Goal: Task Accomplishment & Management: Manage account settings

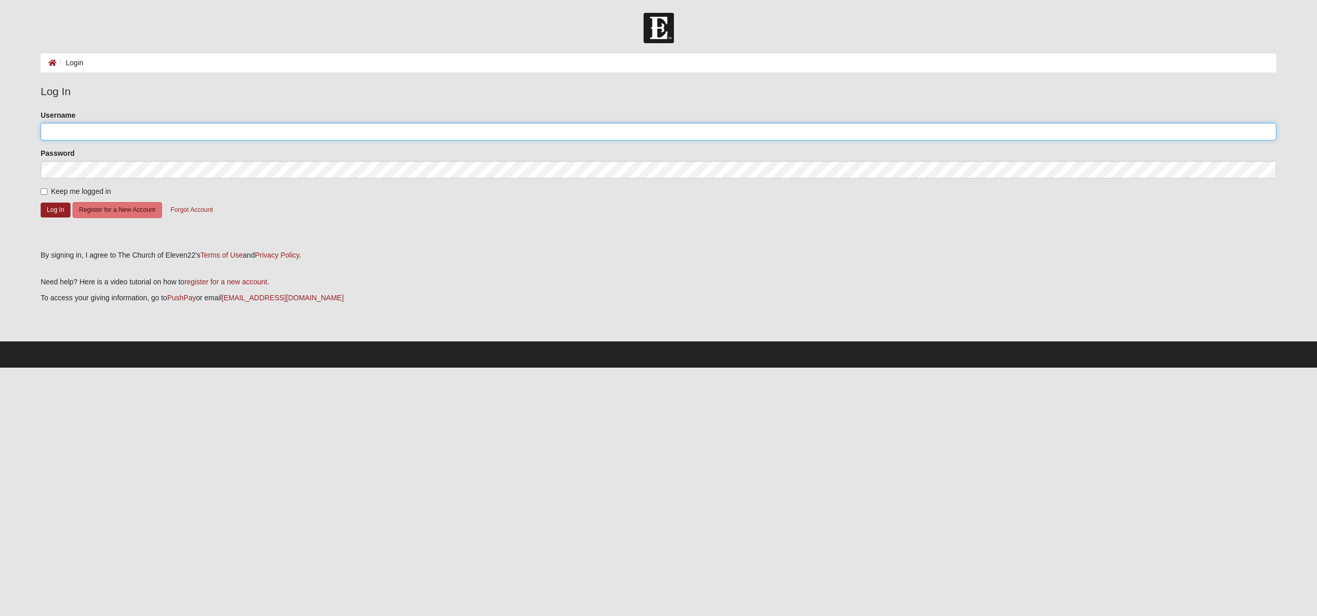
click at [75, 126] on input "Username" at bounding box center [658, 131] width 1235 height 17
click at [55, 210] on button "Log In" at bounding box center [56, 210] width 30 height 15
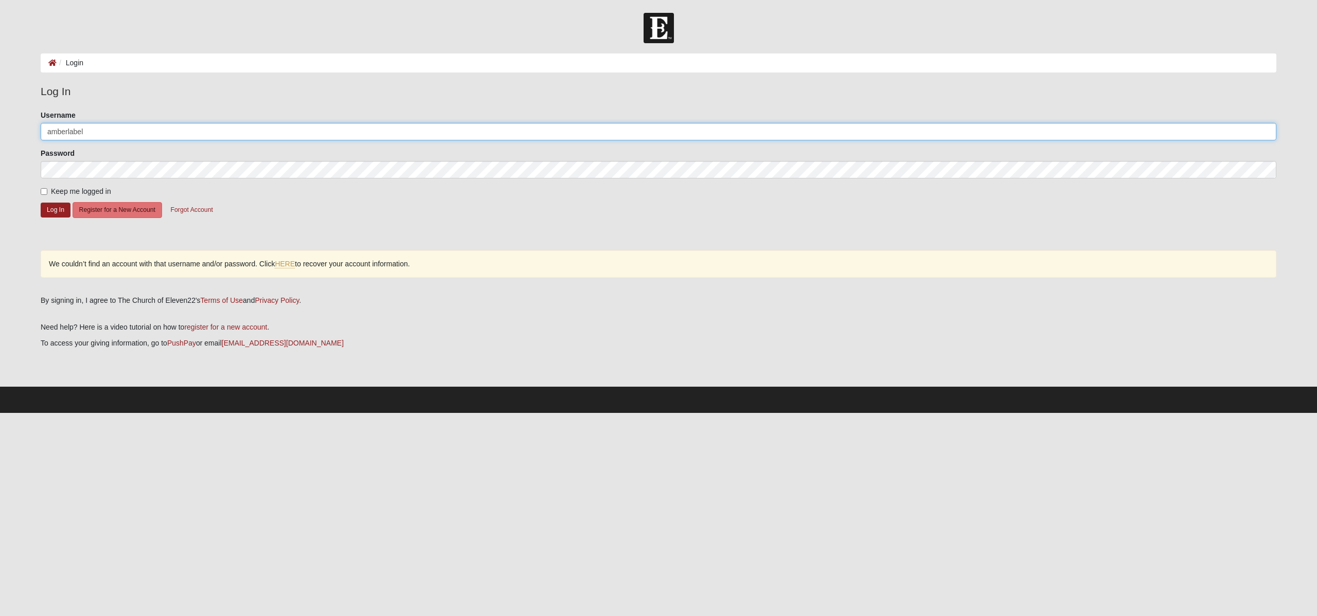
click at [97, 133] on input "amberlabel" at bounding box center [658, 131] width 1235 height 17
type input "amberlabel@gmail.com"
click at [63, 209] on button "Log In" at bounding box center [56, 210] width 30 height 15
click at [291, 267] on link "HERE" at bounding box center [285, 264] width 20 height 9
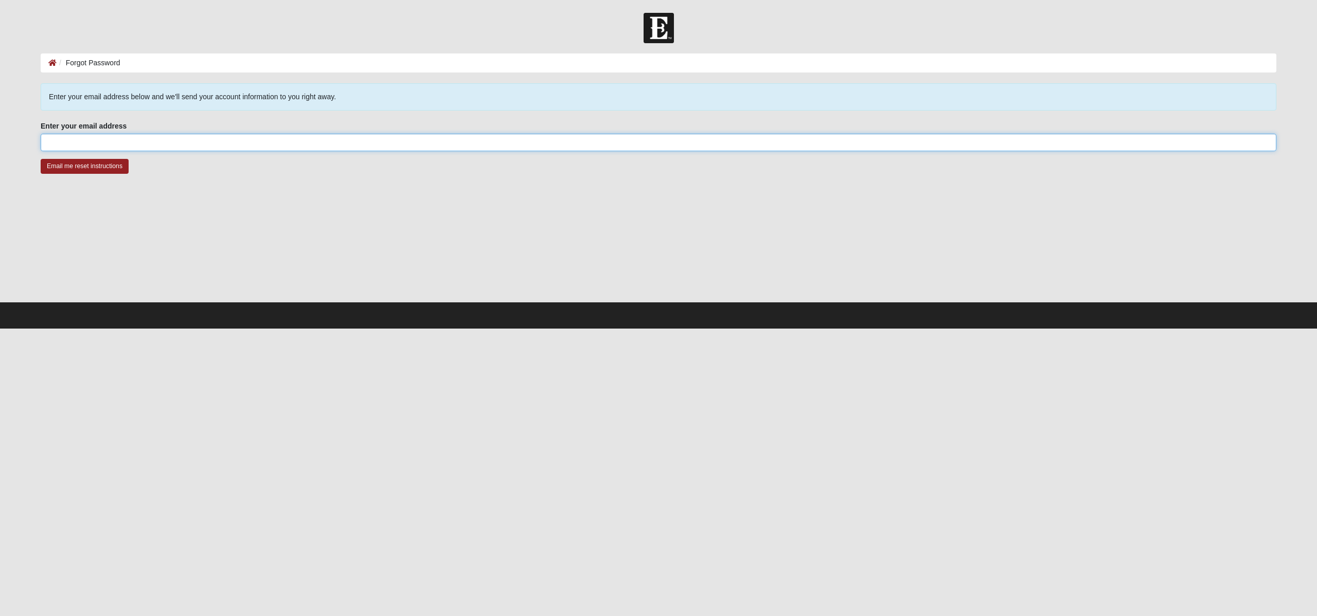
click at [180, 139] on input "Enter your email address" at bounding box center [658, 142] width 1235 height 17
type input "amberlabel@gmail.com"
click at [114, 170] on input "Email me reset instructions" at bounding box center [85, 166] width 88 height 15
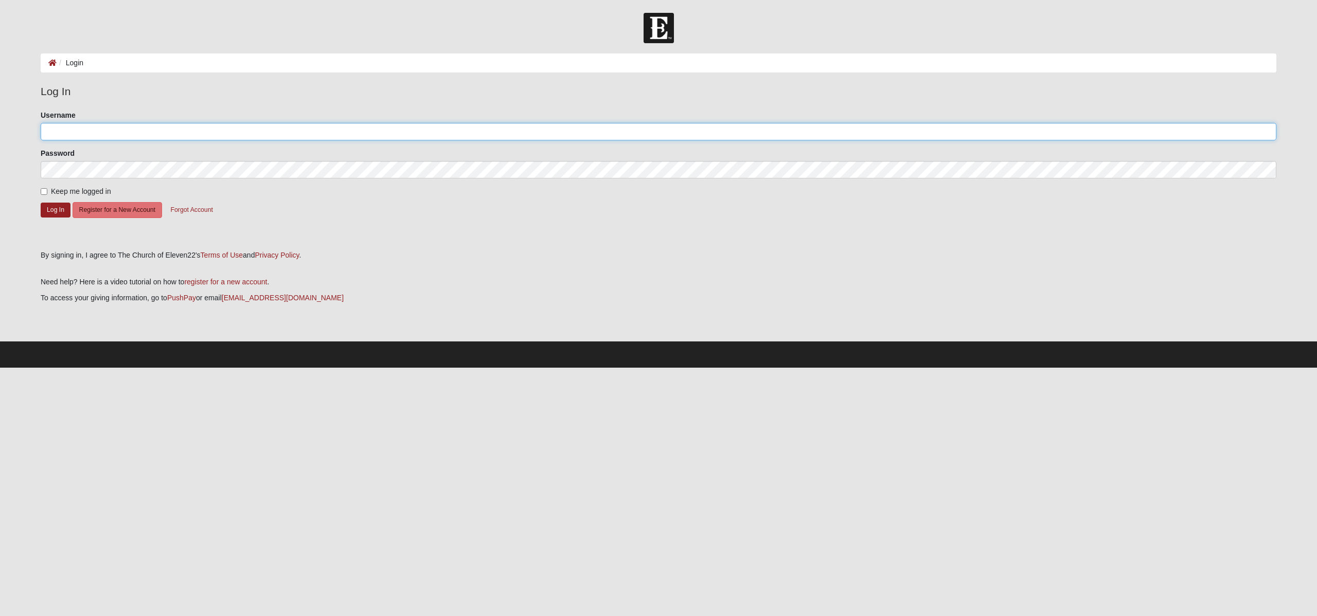
click at [99, 134] on input "Username" at bounding box center [658, 131] width 1235 height 17
type input "amberlabel"
click at [42, 191] on input "Keep me logged in" at bounding box center [44, 191] width 7 height 7
checkbox input "true"
click at [51, 209] on button "Log In" at bounding box center [56, 210] width 30 height 15
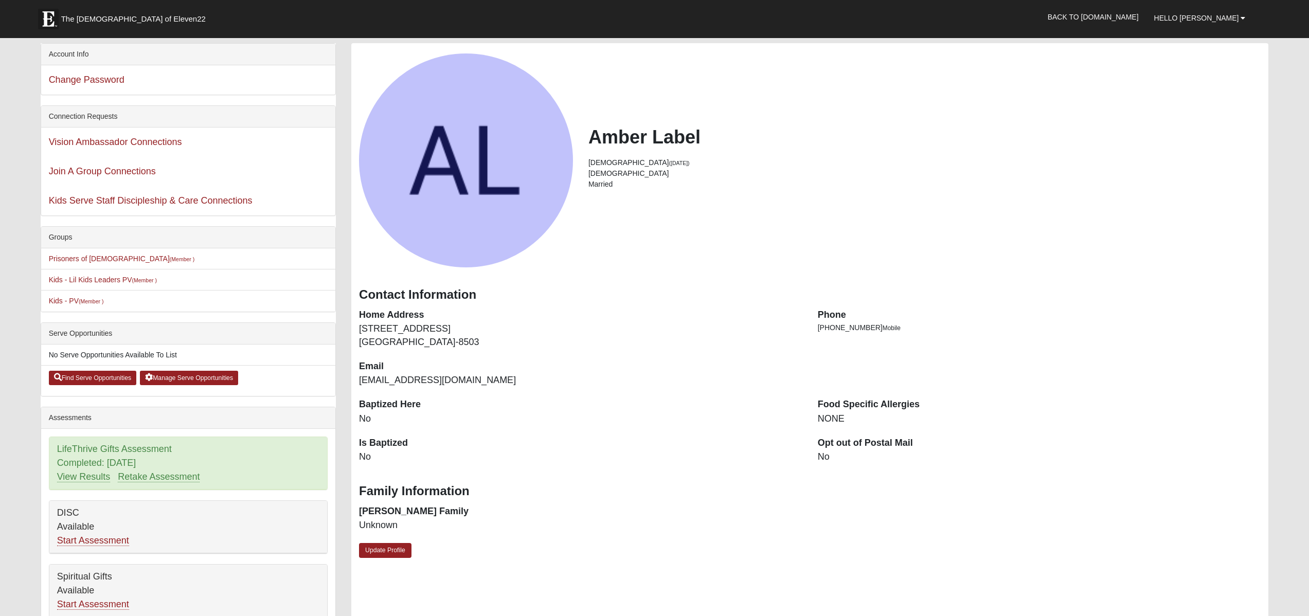
scroll to position [53, 0]
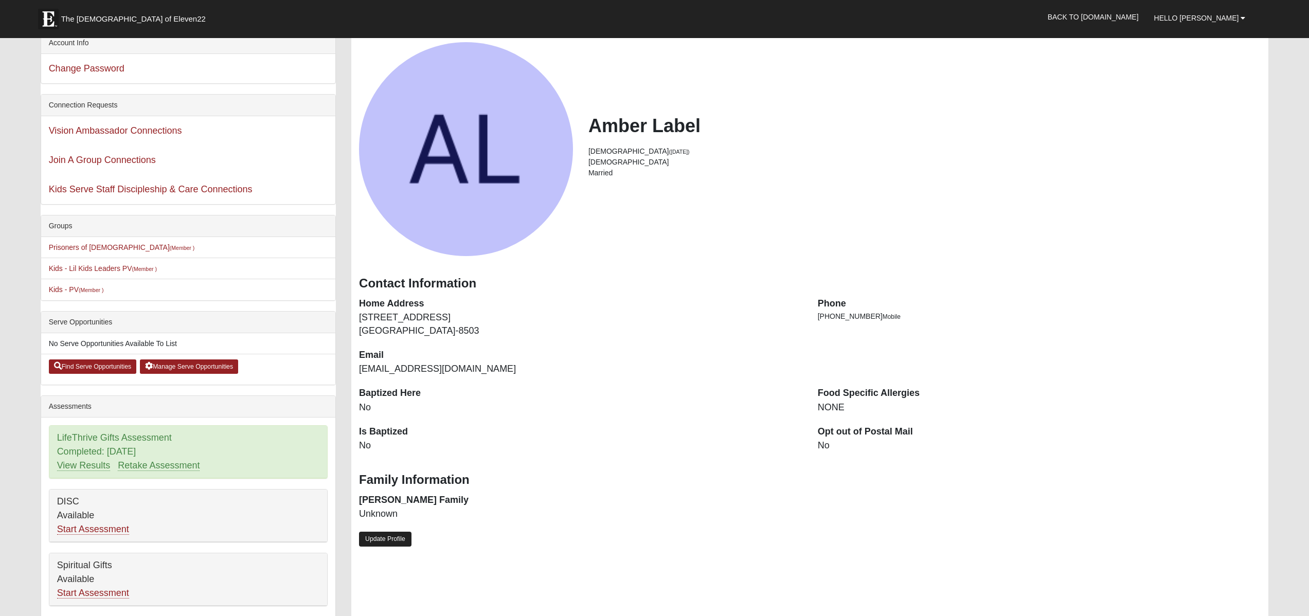
click at [401, 541] on link "Update Profile" at bounding box center [385, 539] width 52 height 15
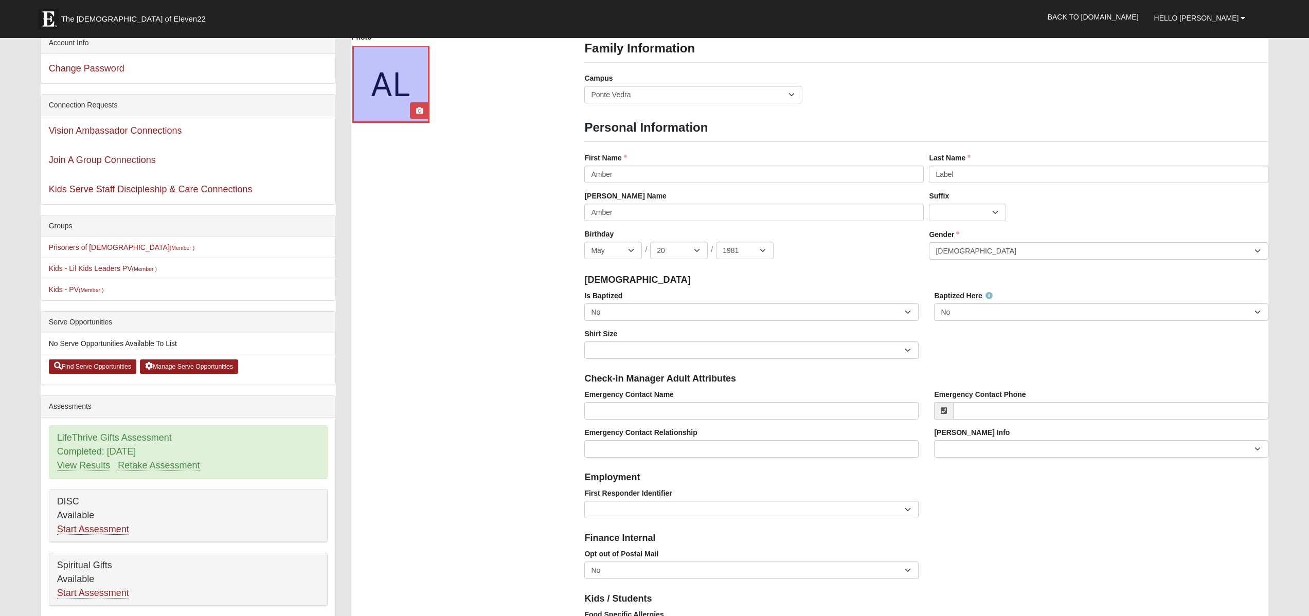
click at [406, 90] on div at bounding box center [390, 84] width 77 height 77
click at [421, 112] on icon at bounding box center [419, 110] width 7 height 7
click at [419, 110] on icon at bounding box center [419, 110] width 7 height 7
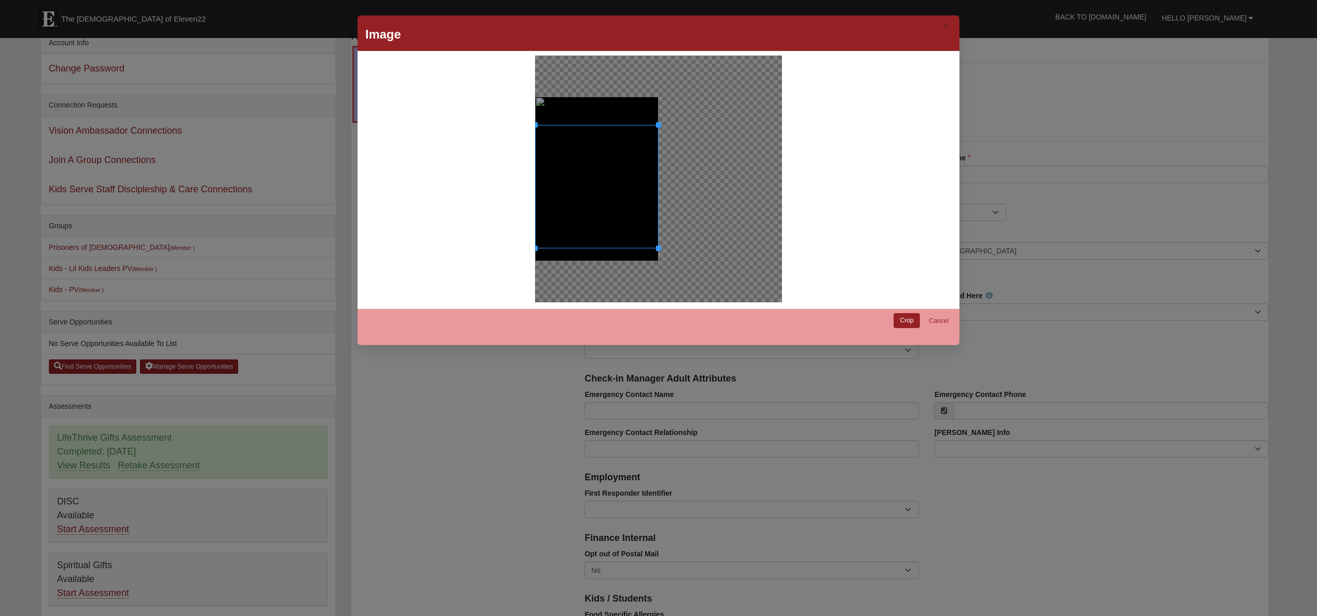
drag, startPoint x: 630, startPoint y: 183, endPoint x: 635, endPoint y: 211, distance: 28.1
click at [635, 211] on div at bounding box center [596, 186] width 123 height 123
click at [900, 322] on link "Crop" at bounding box center [906, 320] width 26 height 15
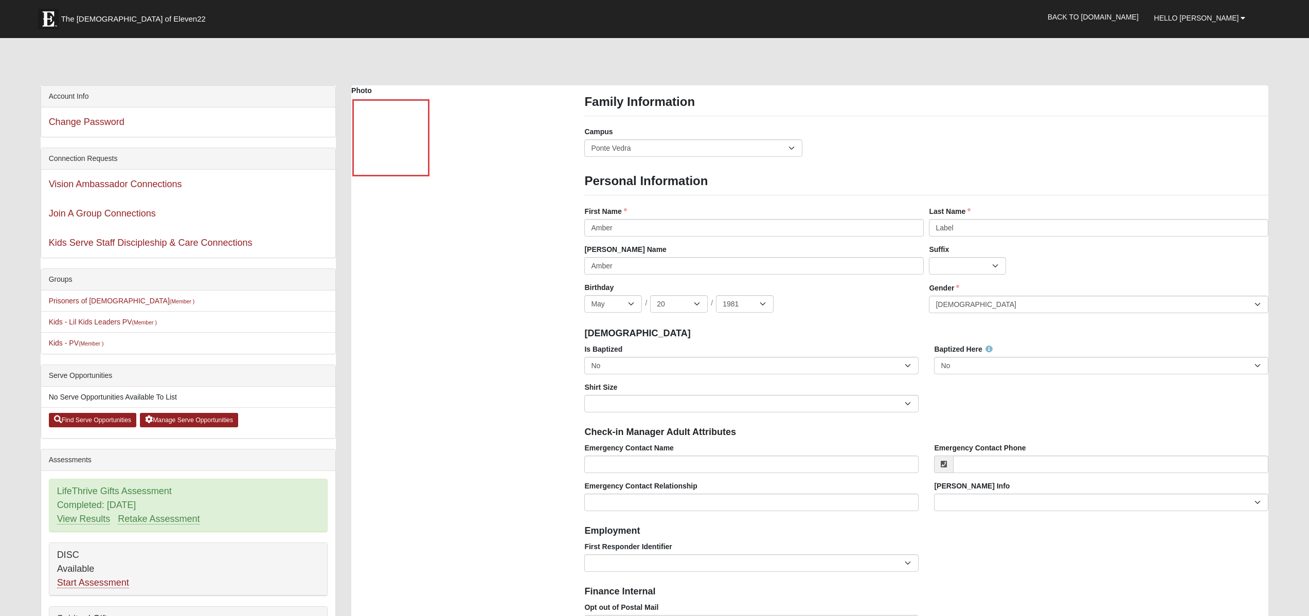
scroll to position [2, 0]
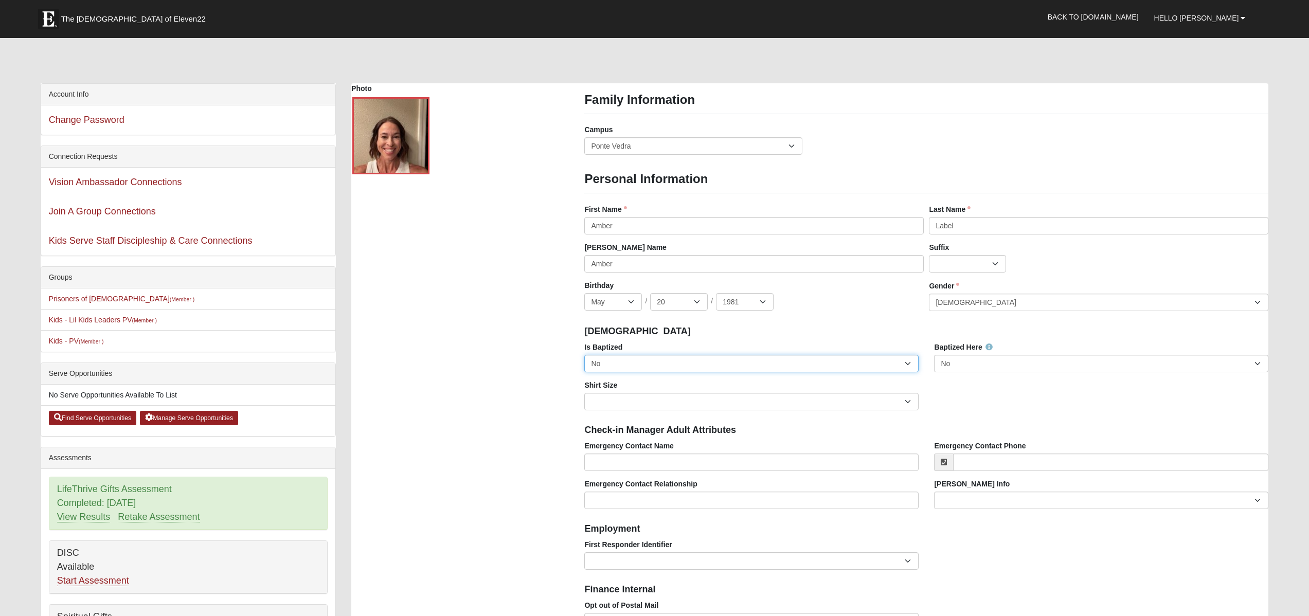
click at [769, 366] on select "No Yes" at bounding box center [751, 363] width 334 height 17
select select "True"
click at [584, 355] on select "No Yes" at bounding box center [751, 363] width 334 height 17
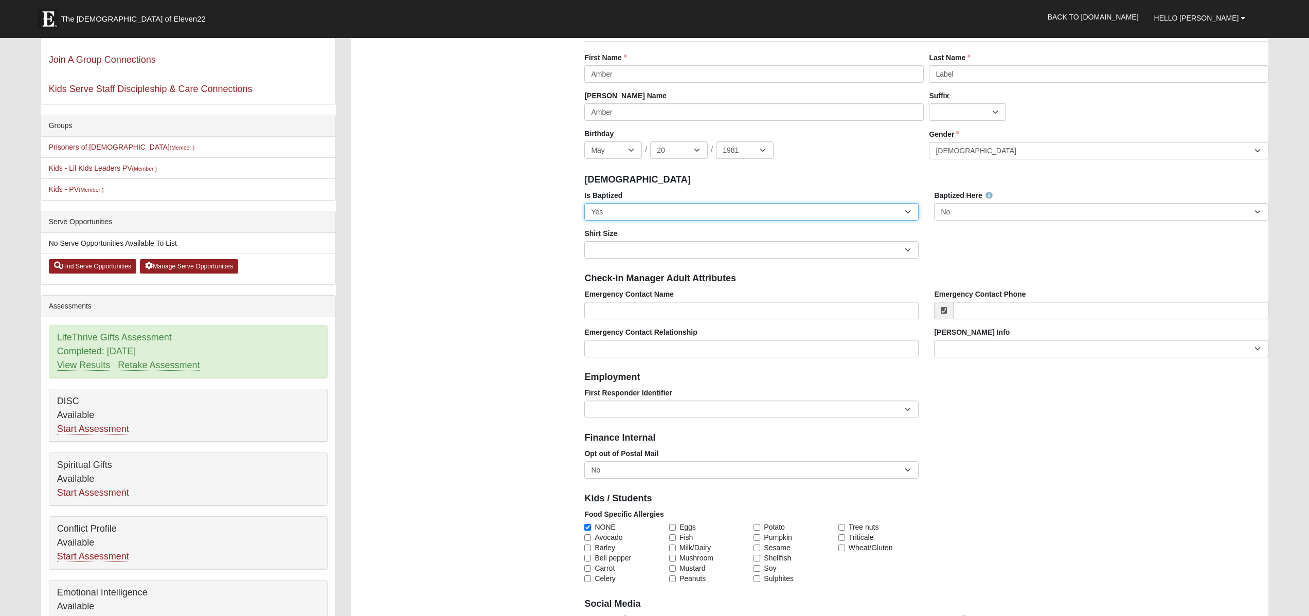
scroll to position [221, 0]
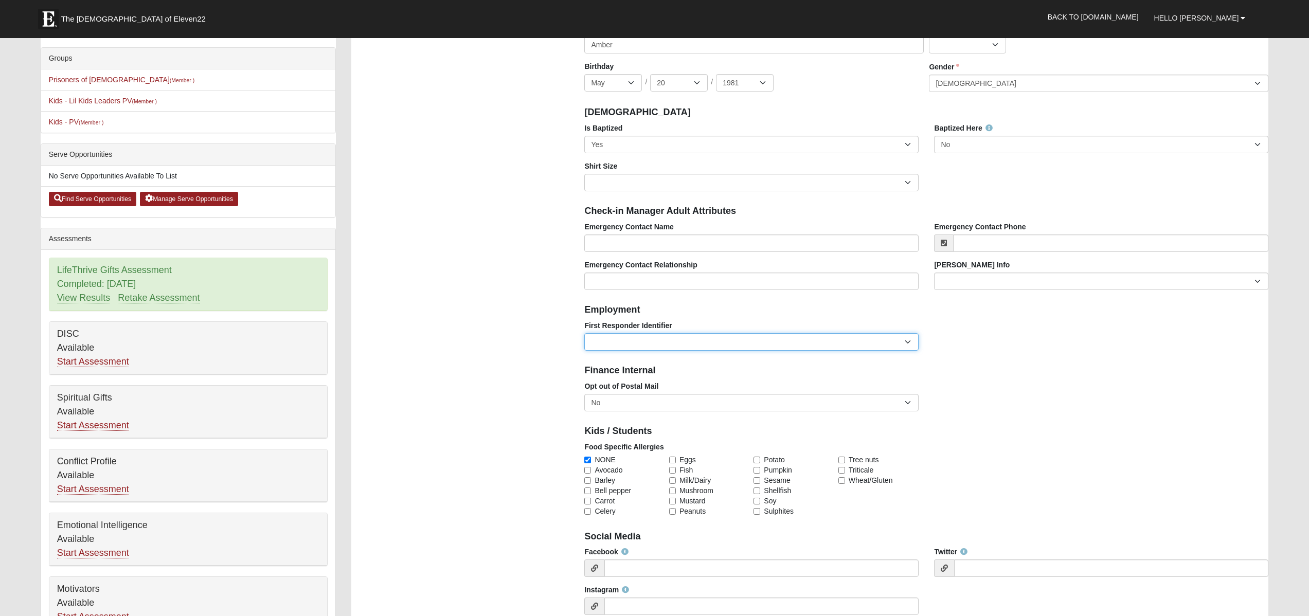
click at [882, 344] on select "EMT | Paramedic | Medical Firefighter | Fire Department Police Officer | Sherif…" at bounding box center [751, 341] width 334 height 17
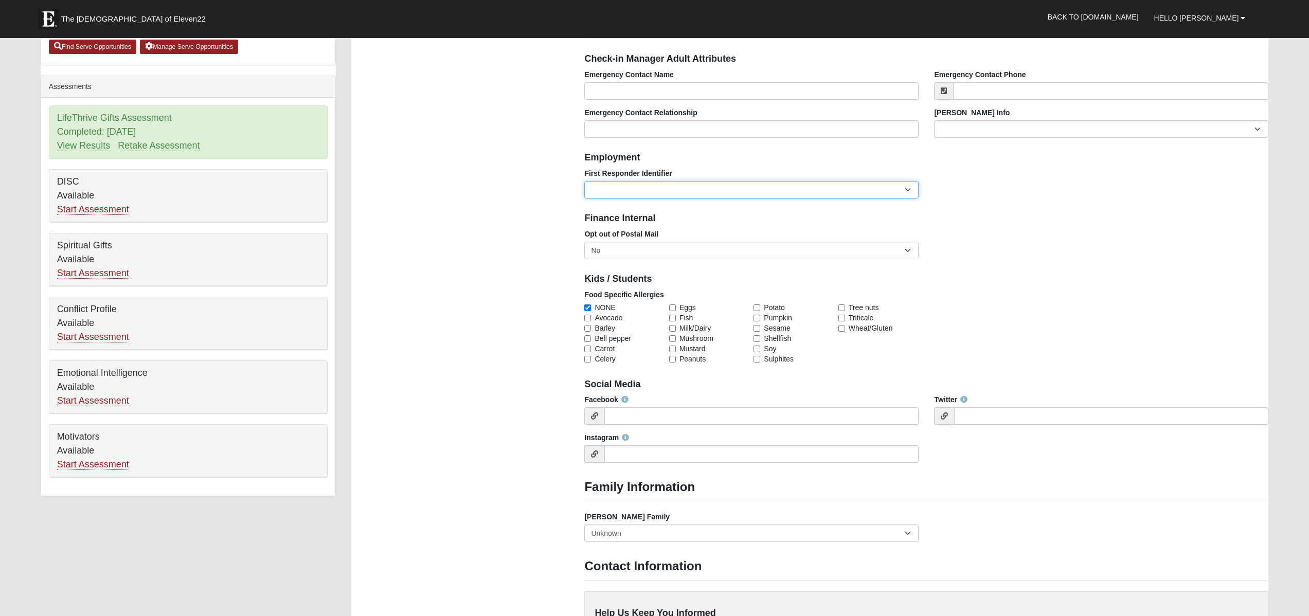
scroll to position [386, 0]
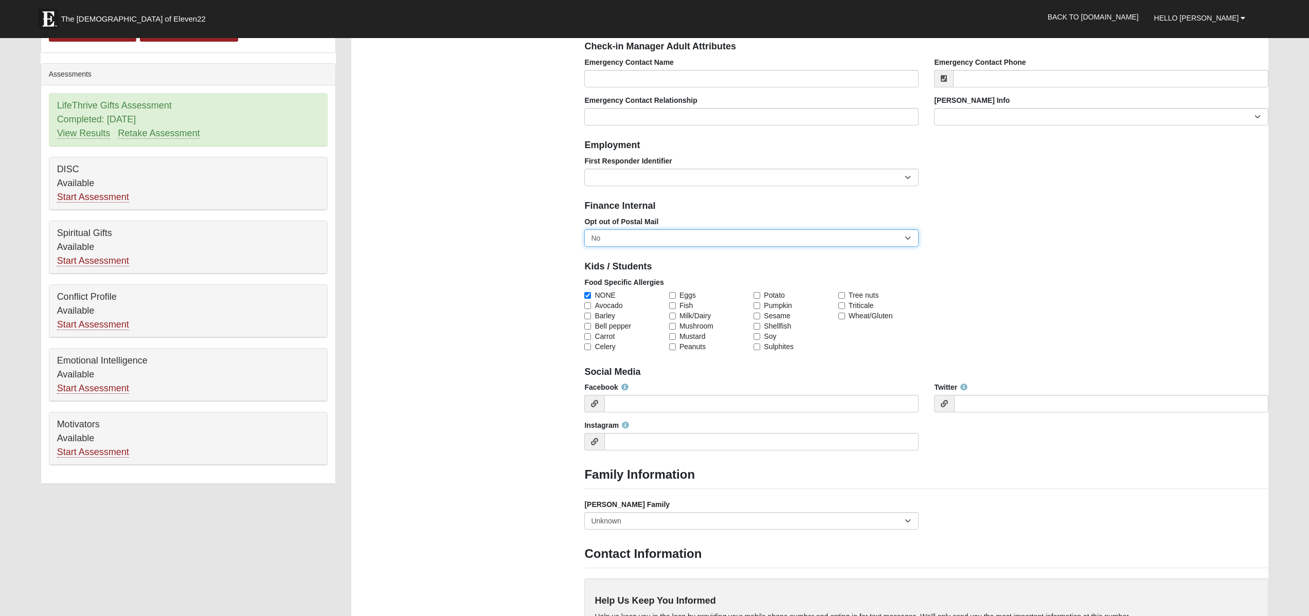
click at [727, 233] on select "No Yes" at bounding box center [751, 237] width 334 height 17
click at [584, 229] on select "No Yes" at bounding box center [751, 237] width 334 height 17
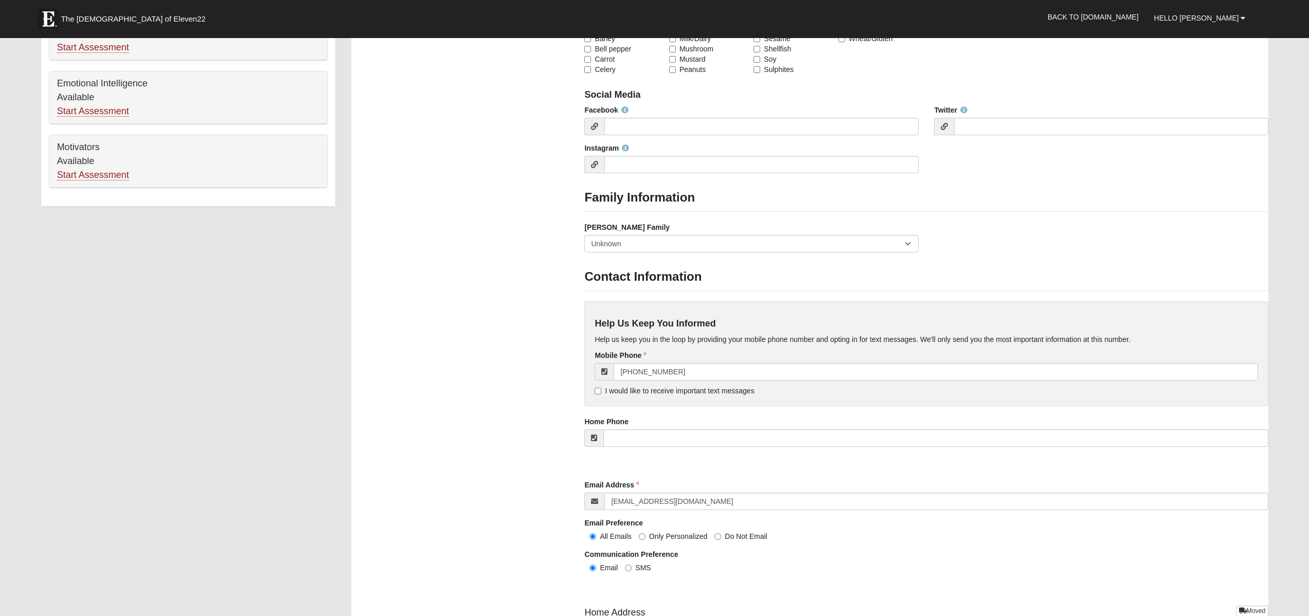
scroll to position [663, 0]
click at [598, 391] on input "I would like to receive important text messages" at bounding box center [597, 391] width 7 height 7
checkbox input "true"
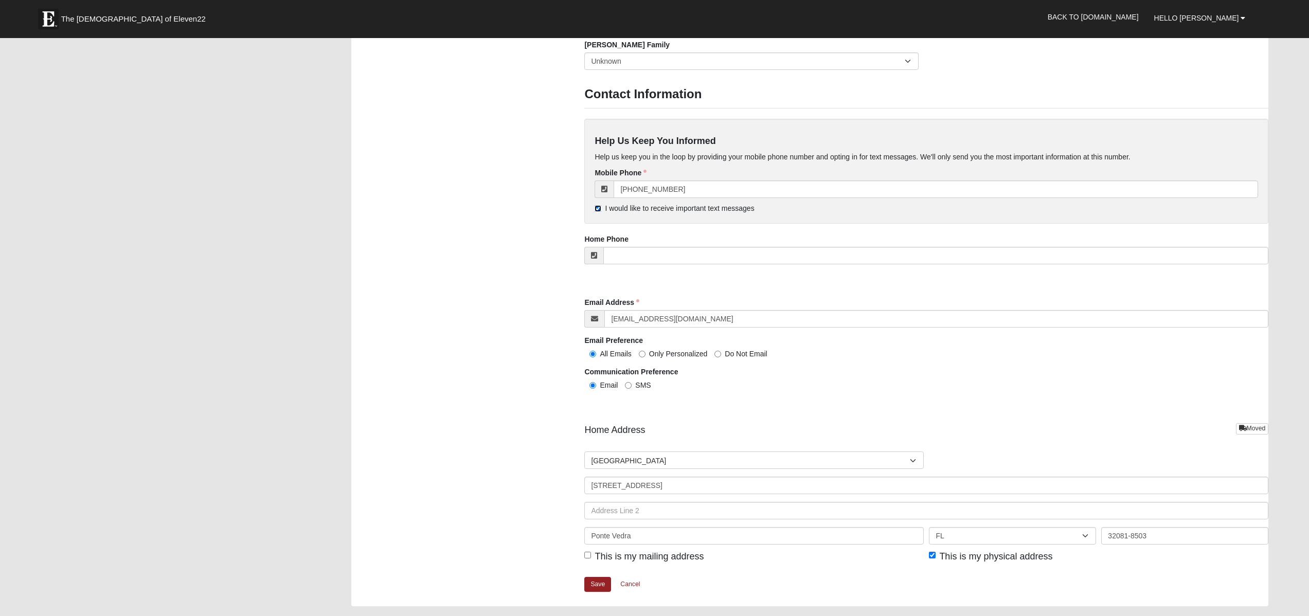
scroll to position [925, 0]
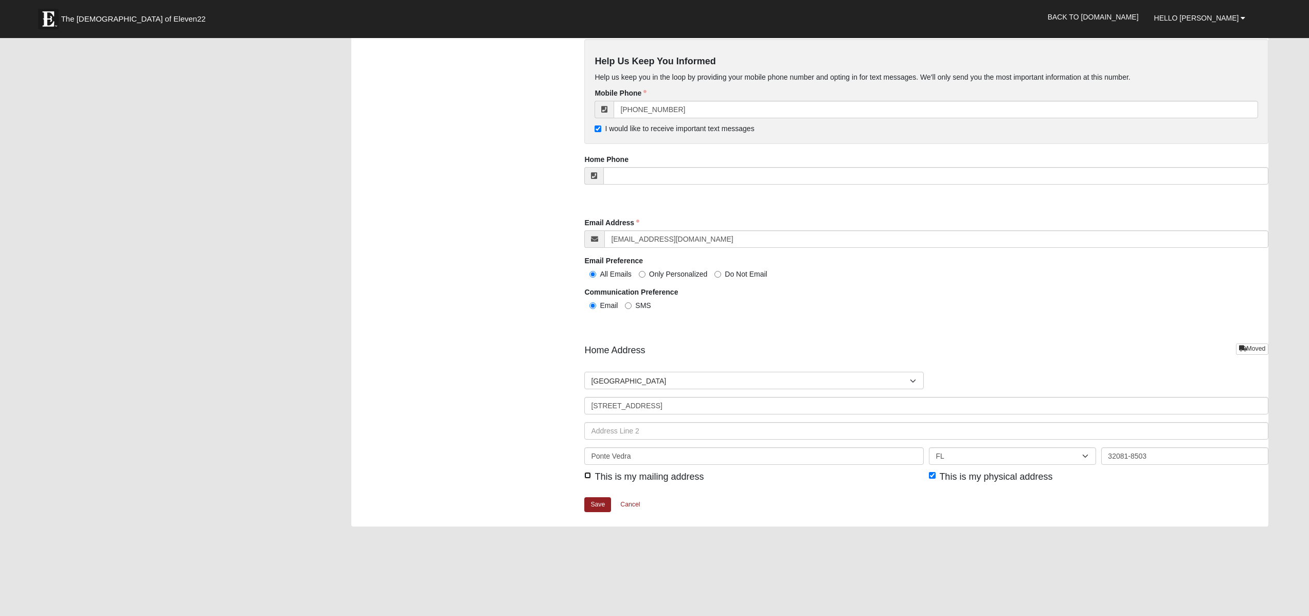
click at [587, 475] on input "This is my mailing address" at bounding box center [587, 475] width 7 height 7
checkbox input "true"
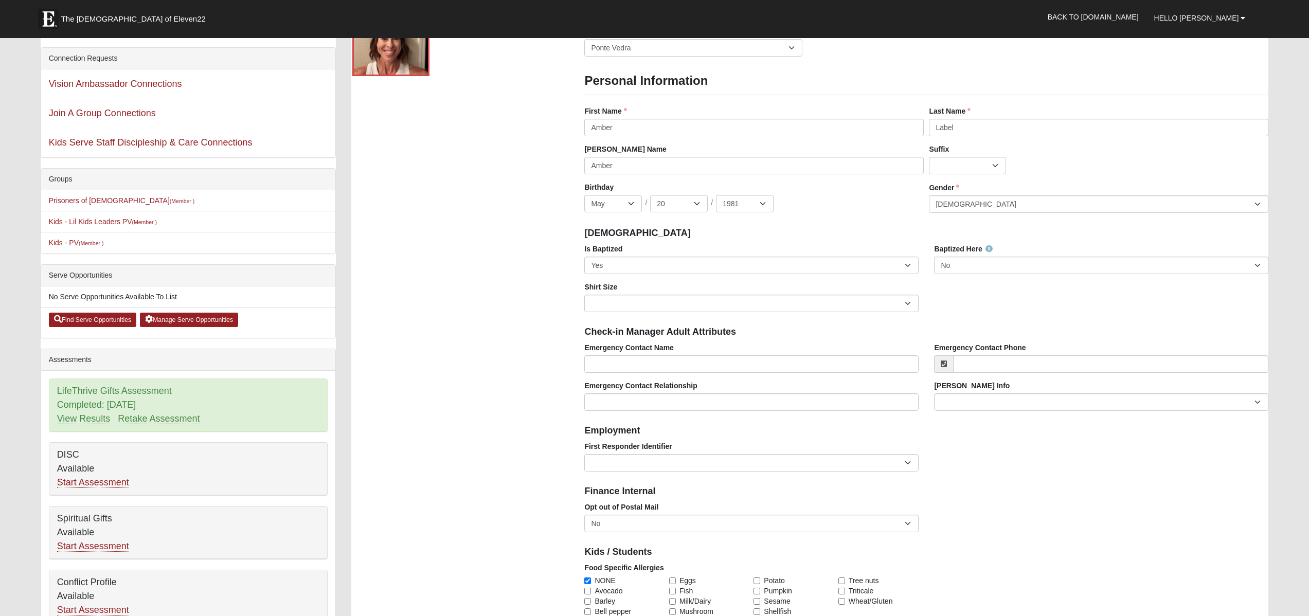
scroll to position [118, 0]
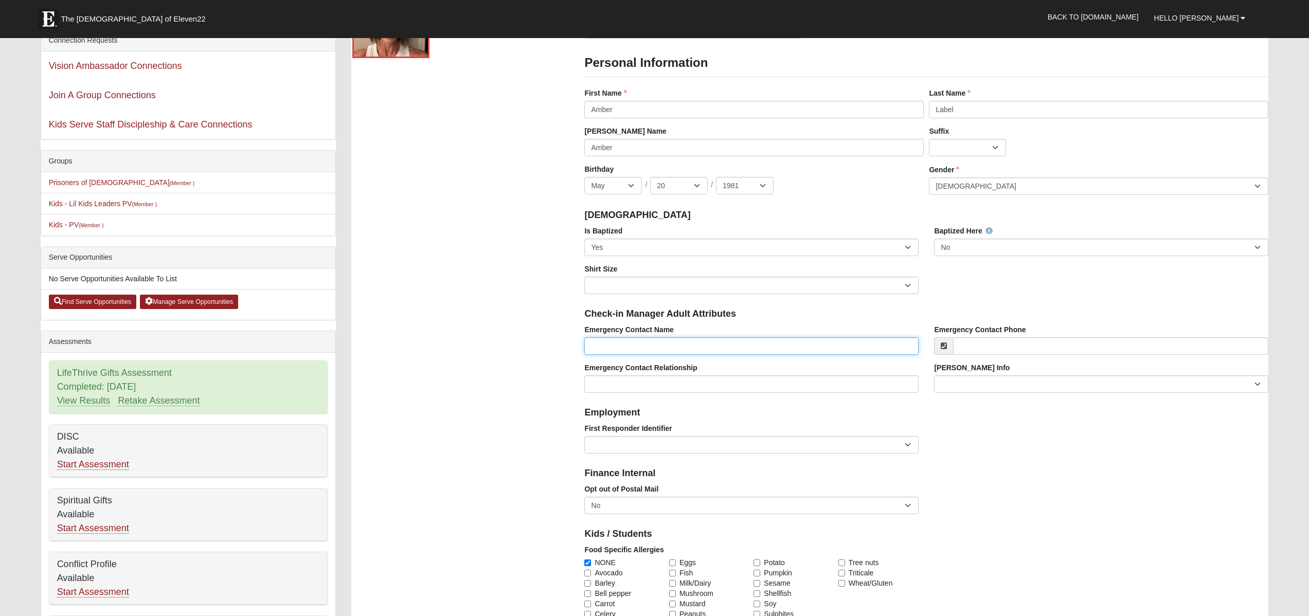
click at [653, 340] on input "Emergency Contact Name" at bounding box center [751, 345] width 334 height 17
type input "[PERSON_NAME] Label"
type input "(714) 721-6075"
click at [698, 383] on input "Emergency Contact Relationship" at bounding box center [751, 383] width 334 height 17
type input "husband"
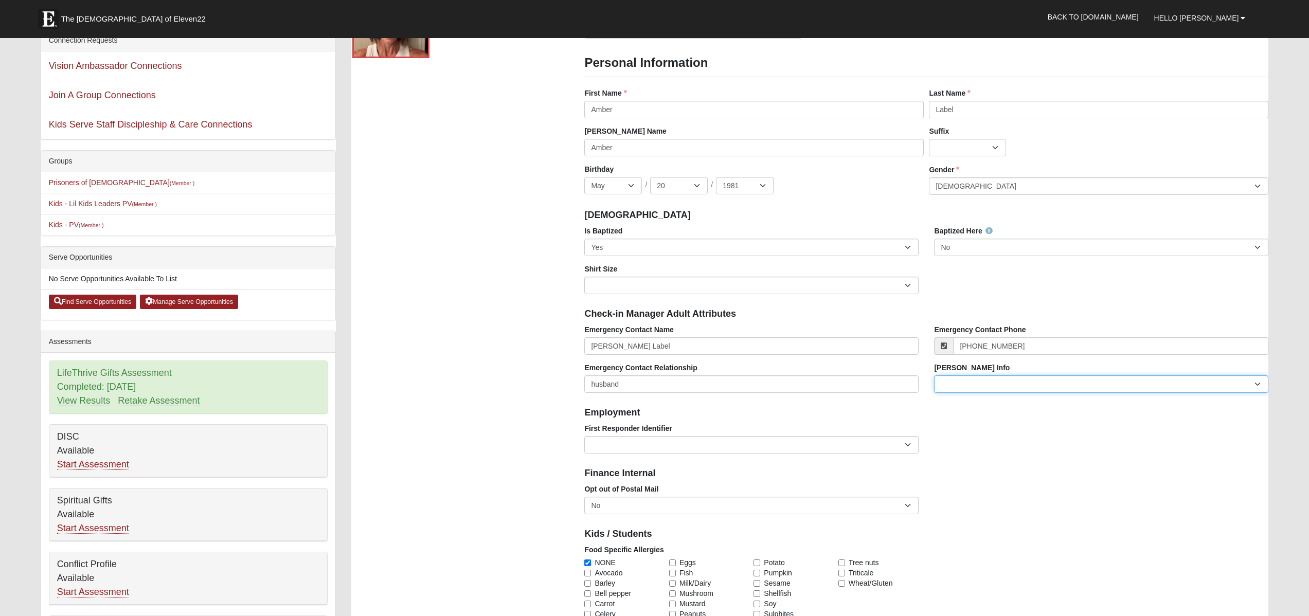
click at [979, 382] on select "Current Foster Child Current Foster Parent Former Foster Child Former Foster Pa…" at bounding box center [1101, 383] width 334 height 17
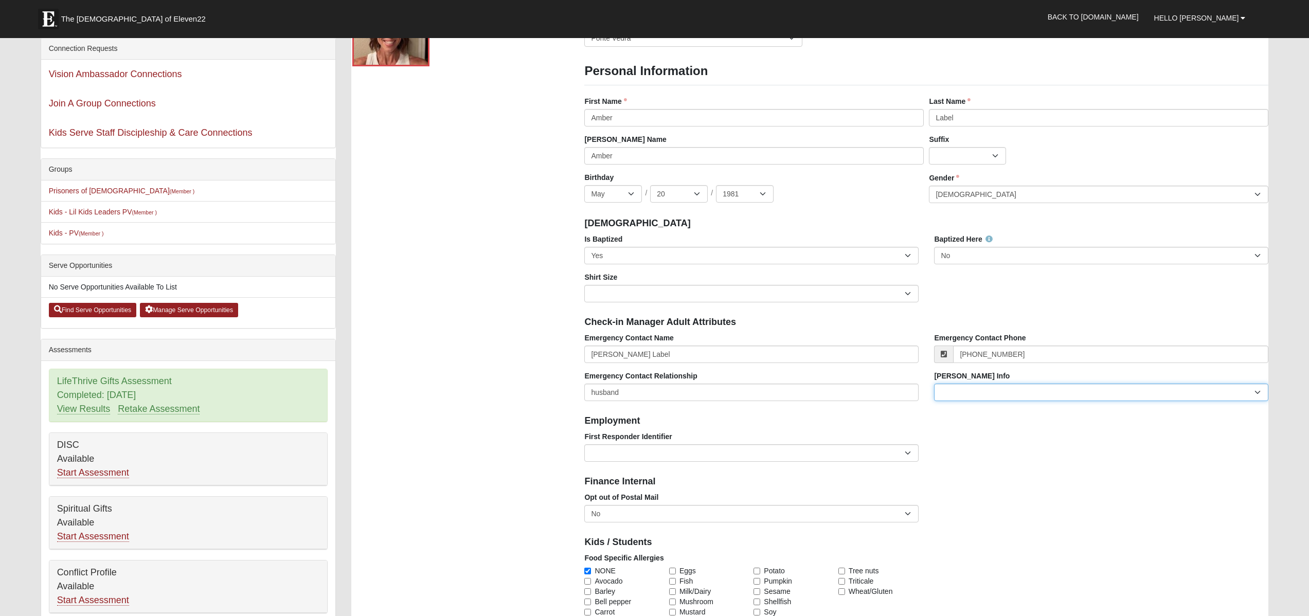
scroll to position [107, 0]
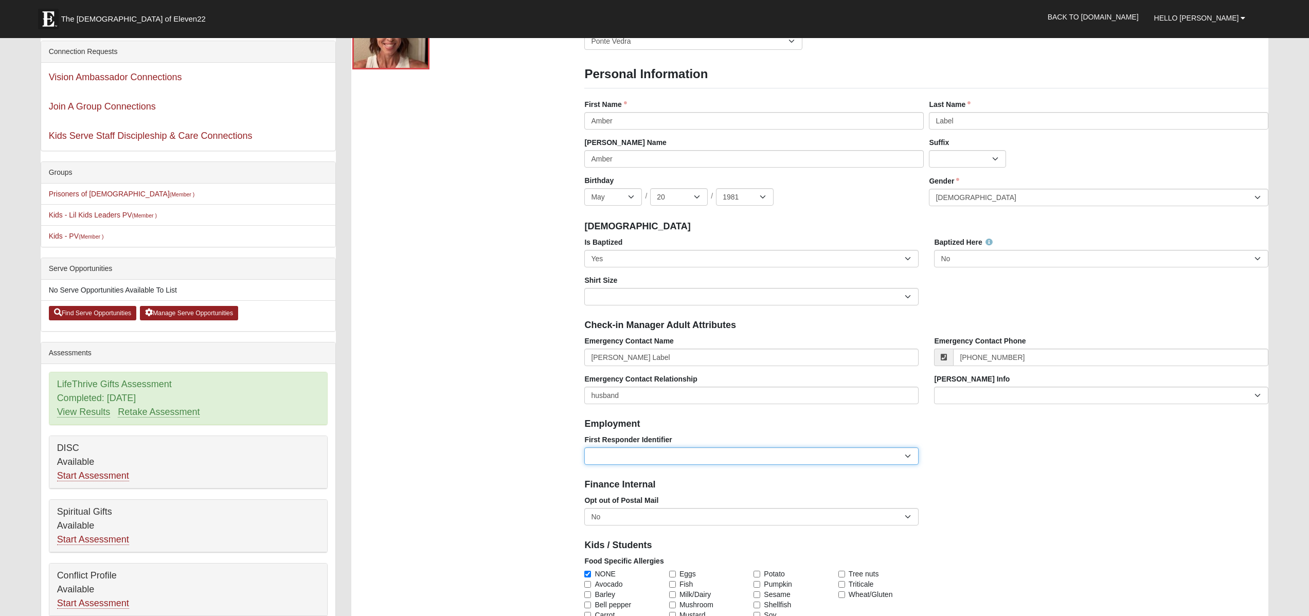
click at [915, 456] on select "EMT | Paramedic | Medical Firefighter | Fire Department Police Officer | Sherif…" at bounding box center [751, 455] width 334 height 17
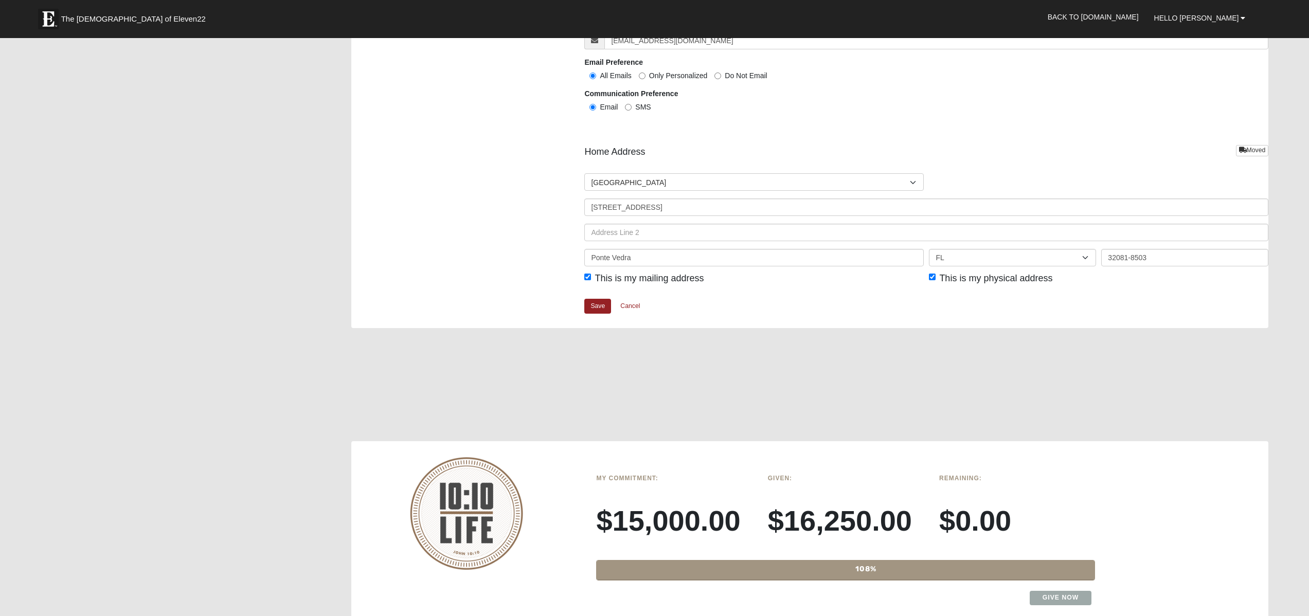
scroll to position [1123, 0]
click at [602, 310] on link "Save" at bounding box center [597, 307] width 27 height 15
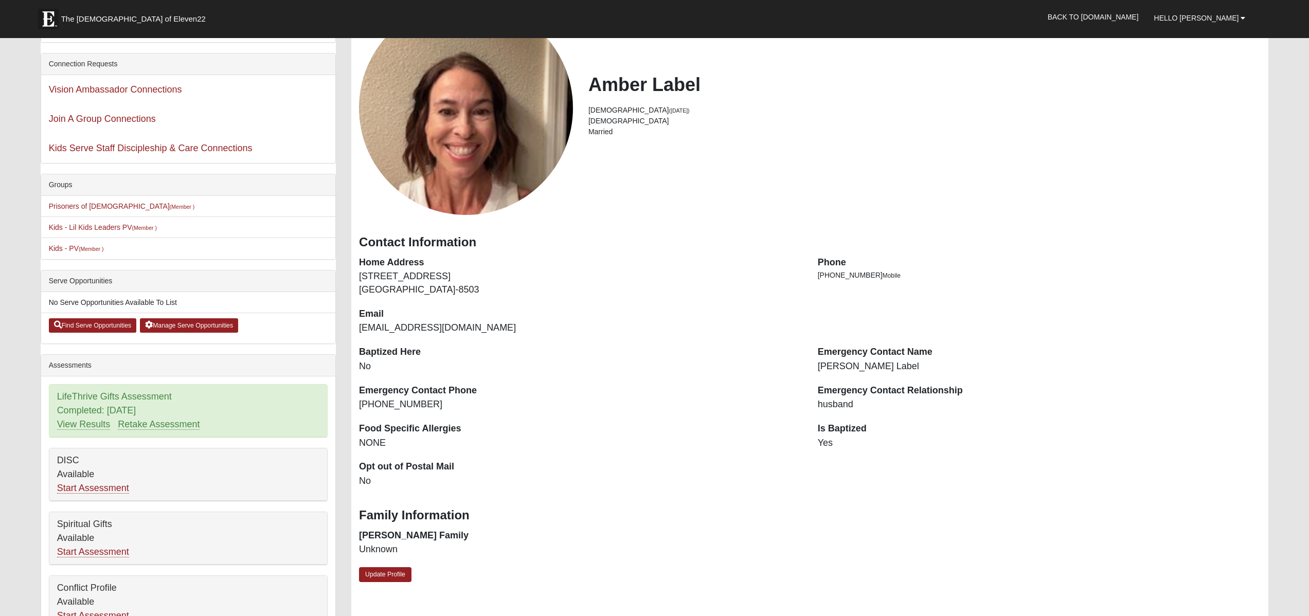
scroll to position [96, 0]
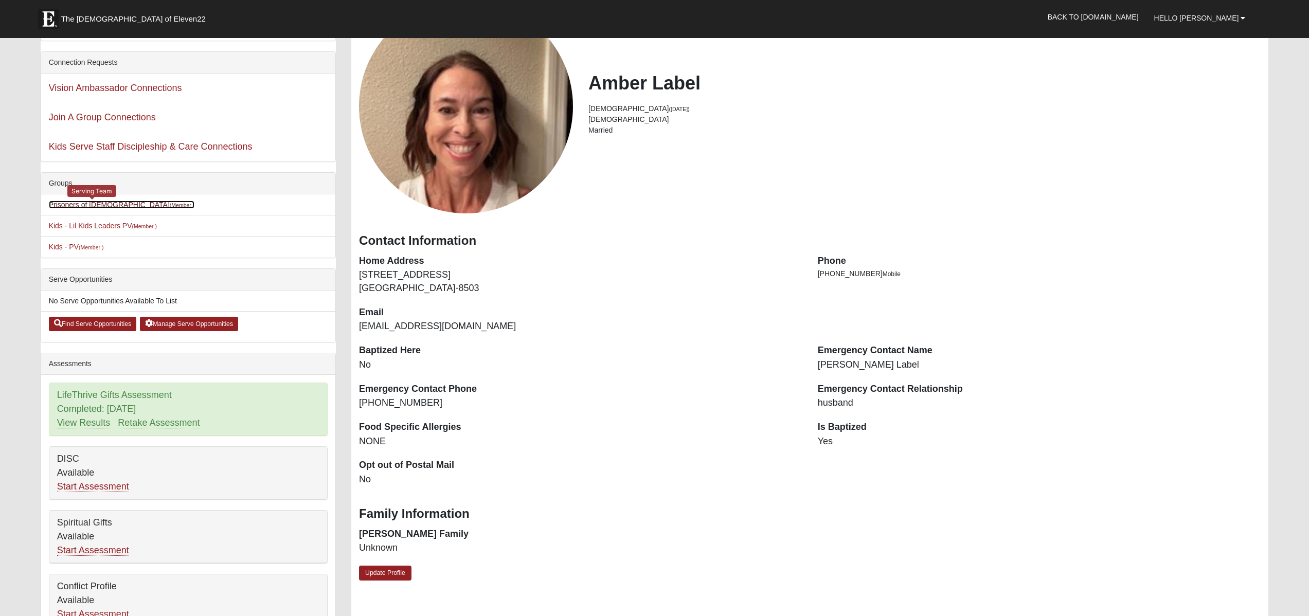
click at [87, 205] on link "Prisoners of [DEMOGRAPHIC_DATA] (Member )" at bounding box center [122, 205] width 146 height 8
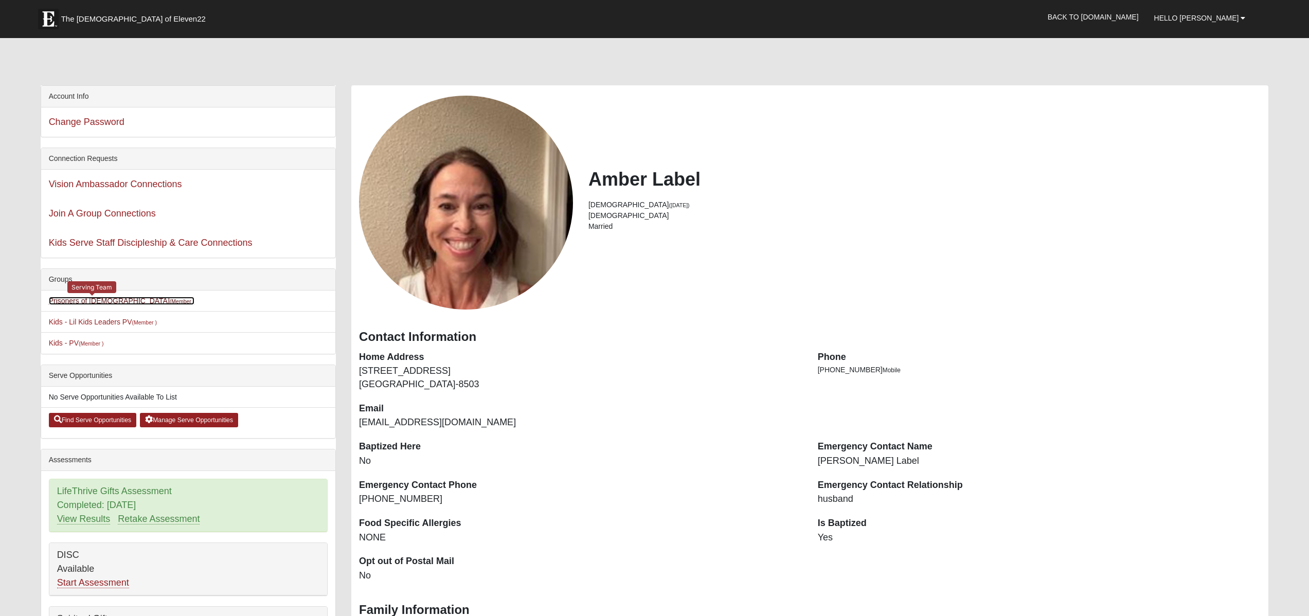
click at [85, 304] on link "Prisoners of Christ (Member )" at bounding box center [122, 301] width 146 height 8
click at [149, 183] on link "Vision Ambassador Connections" at bounding box center [115, 184] width 133 height 10
click at [96, 216] on link "Join A Group Connections" at bounding box center [102, 213] width 107 height 10
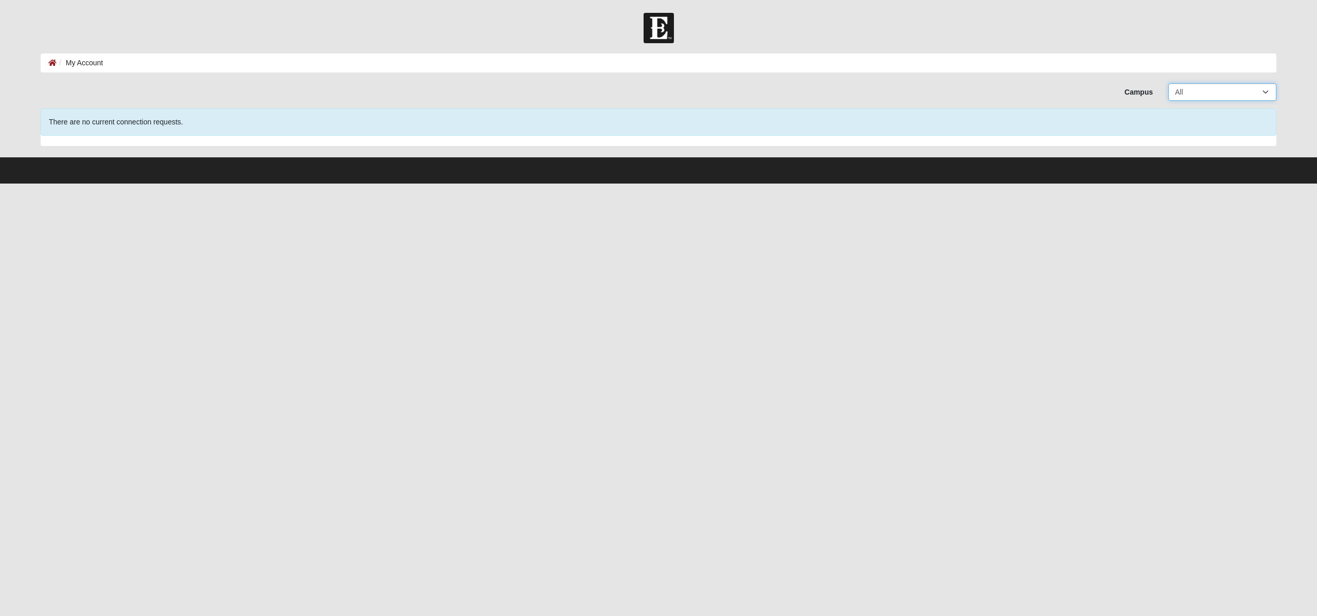
click at [1257, 92] on select "All Arlington Baymeadows Eleven22 Online [PERSON_NAME][GEOGRAPHIC_DATA] Jesup […" at bounding box center [1222, 91] width 108 height 17
select select "16"
click at [1168, 83] on select "All Arlington Baymeadows Eleven22 Online [PERSON_NAME][GEOGRAPHIC_DATA] Jesup […" at bounding box center [1222, 91] width 108 height 17
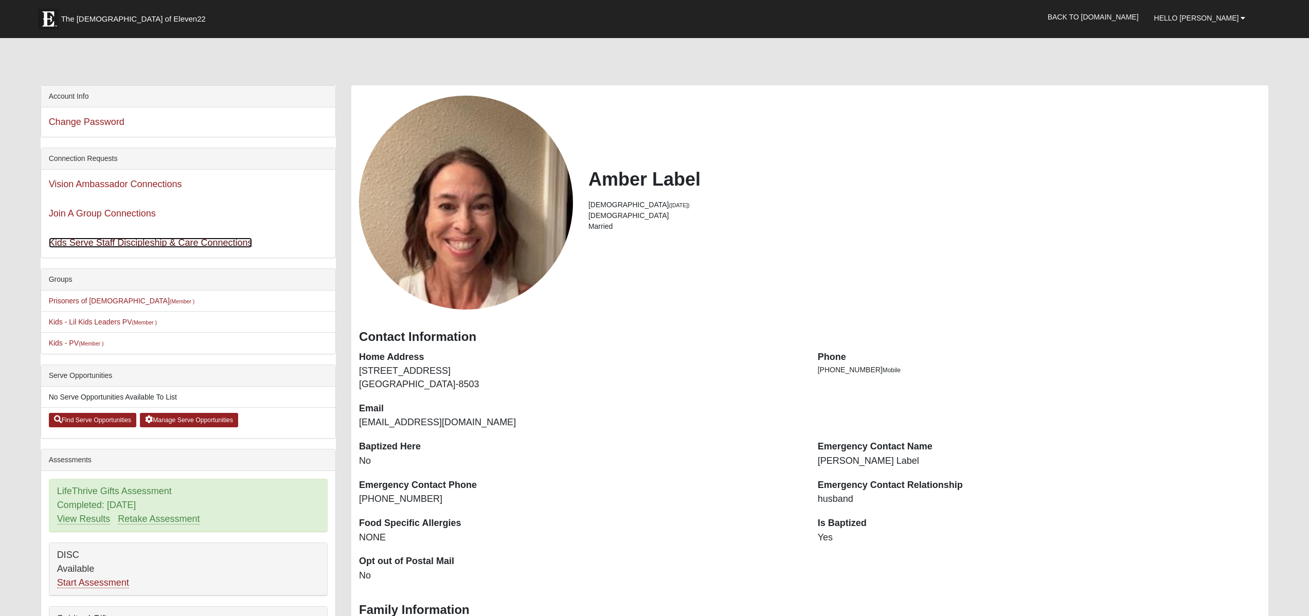
click at [112, 244] on link "Kids Serve Staff Discipleship & Care Connections" at bounding box center [151, 243] width 204 height 10
click at [108, 421] on link "Find Serve Opportunities" at bounding box center [93, 420] width 88 height 14
